Goal: Navigation & Orientation: Find specific page/section

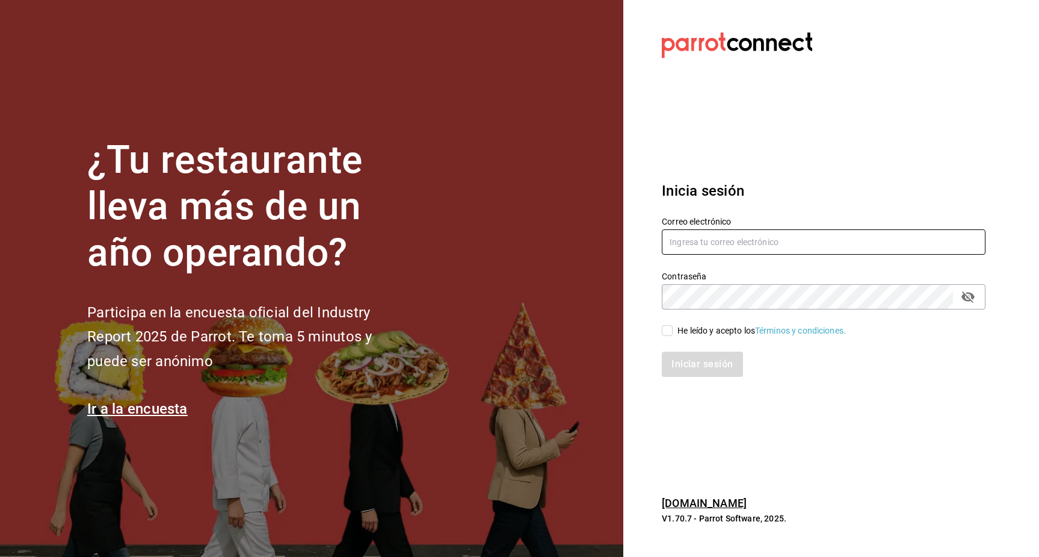
type input "[EMAIL_ADDRESS][DOMAIN_NAME]"
click at [671, 328] on input "He leído y acepto los Términos y condiciones." at bounding box center [667, 330] width 11 height 11
click at [669, 332] on input "He leído y acepto los Términos y condiciones." at bounding box center [667, 330] width 11 height 11
checkbox input "true"
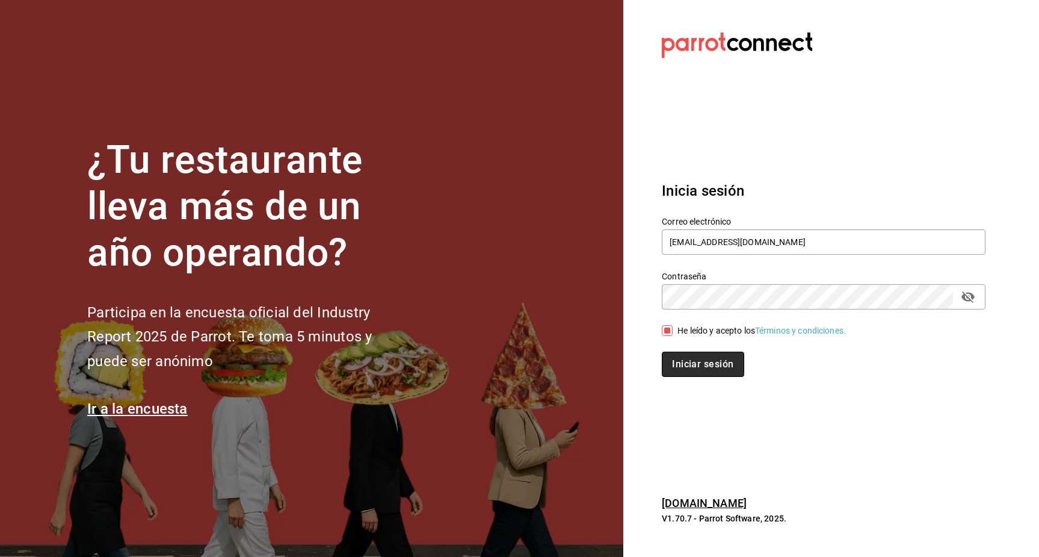
click at [687, 369] on button "Iniciar sesión" at bounding box center [703, 363] width 82 height 25
